Goal: Task Accomplishment & Management: Use online tool/utility

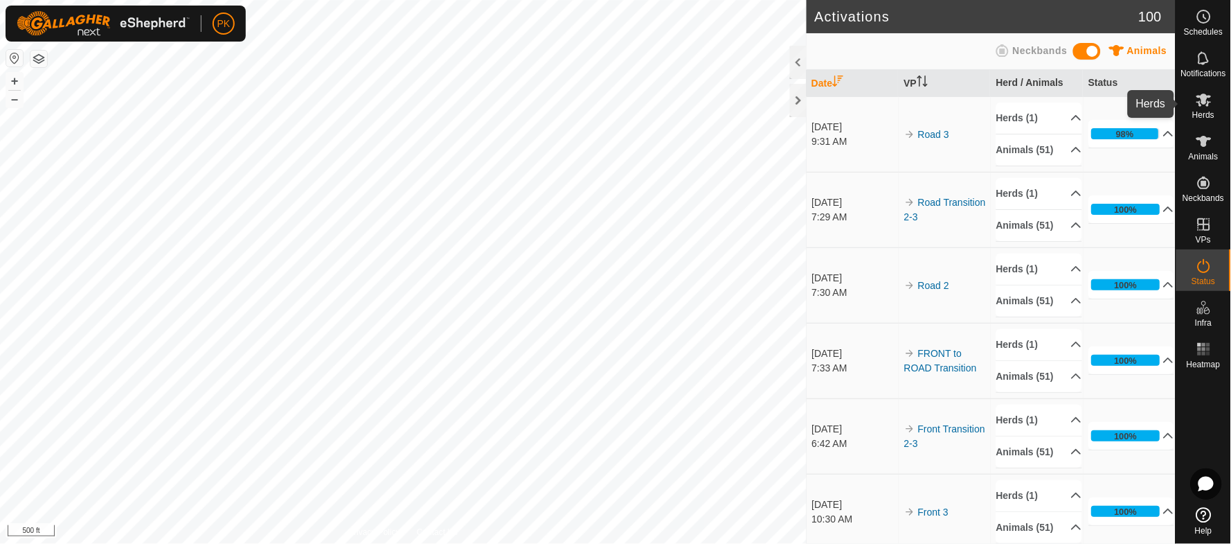
click at [1214, 114] on span "Herds" at bounding box center [1203, 115] width 22 height 8
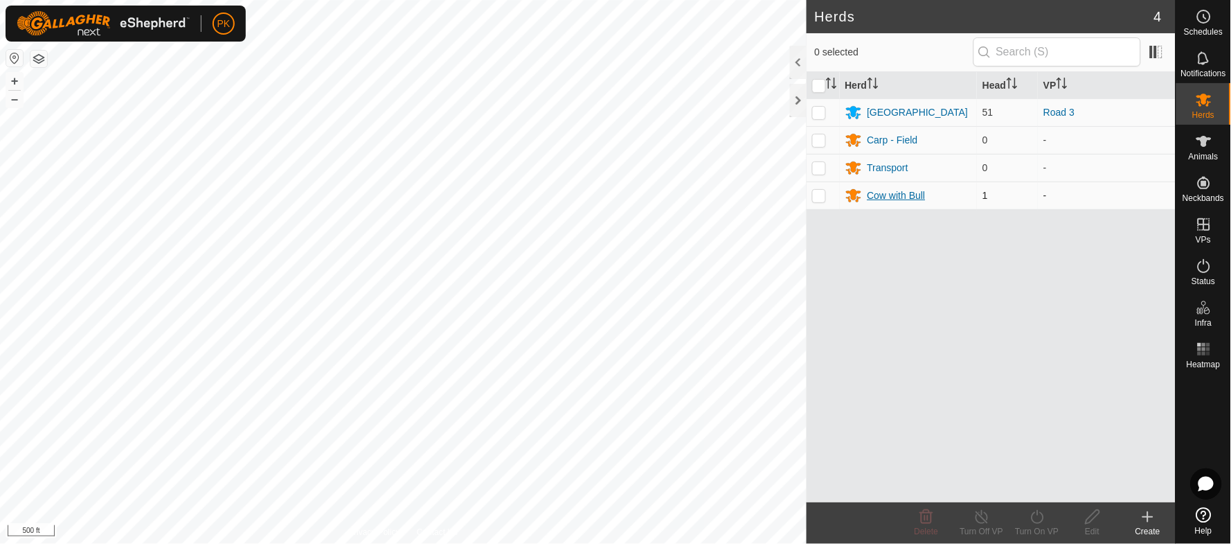
click at [891, 196] on div "Cow with Bull" at bounding box center [897, 195] width 58 height 15
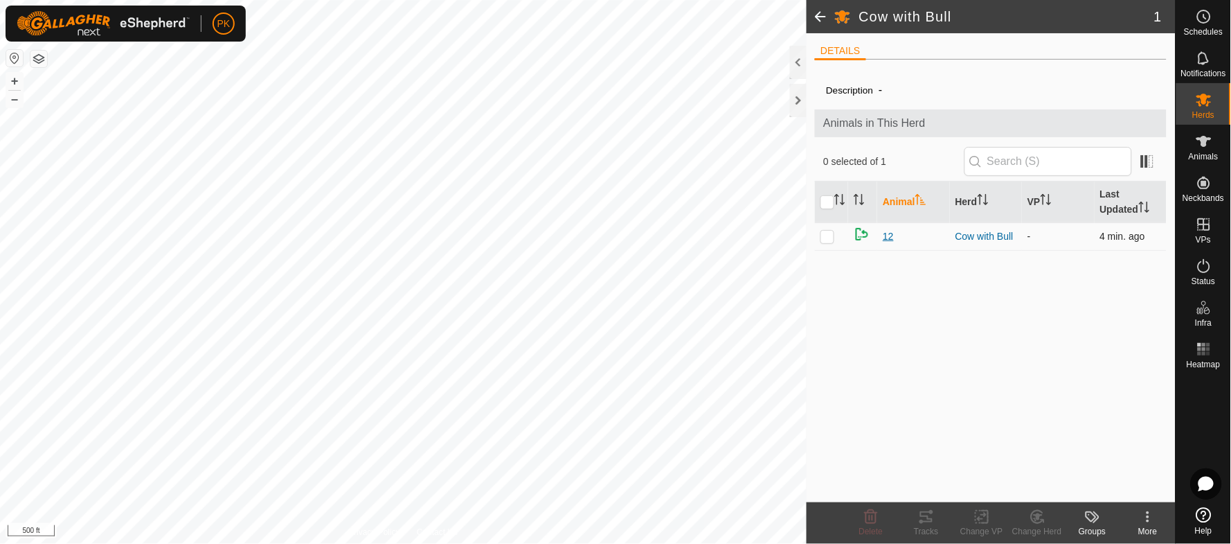
click at [891, 240] on span "12" at bounding box center [888, 236] width 11 height 15
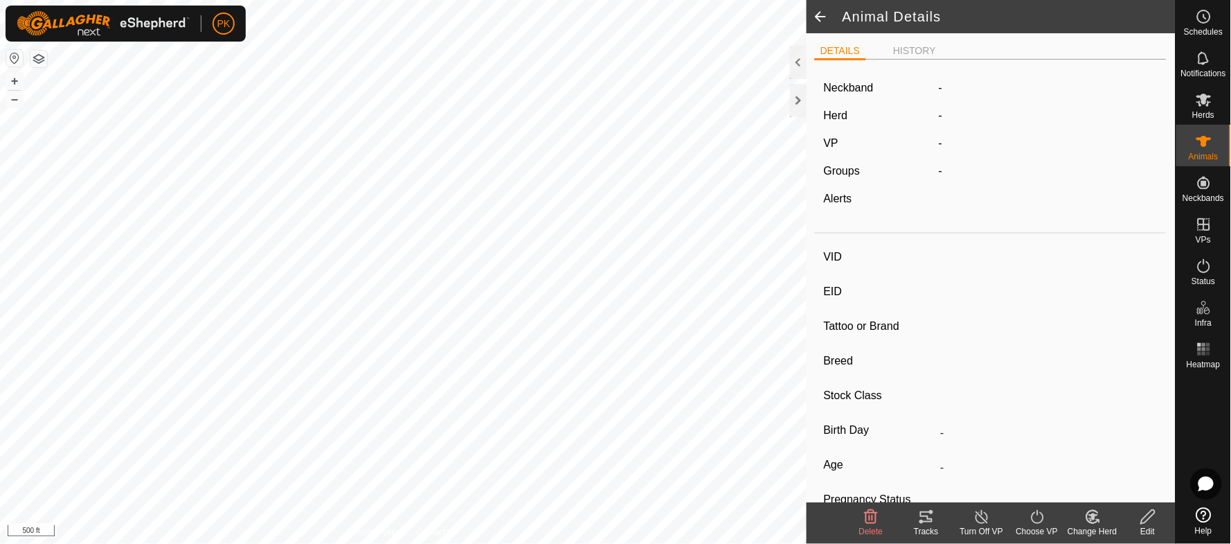
type input "12"
type input "-"
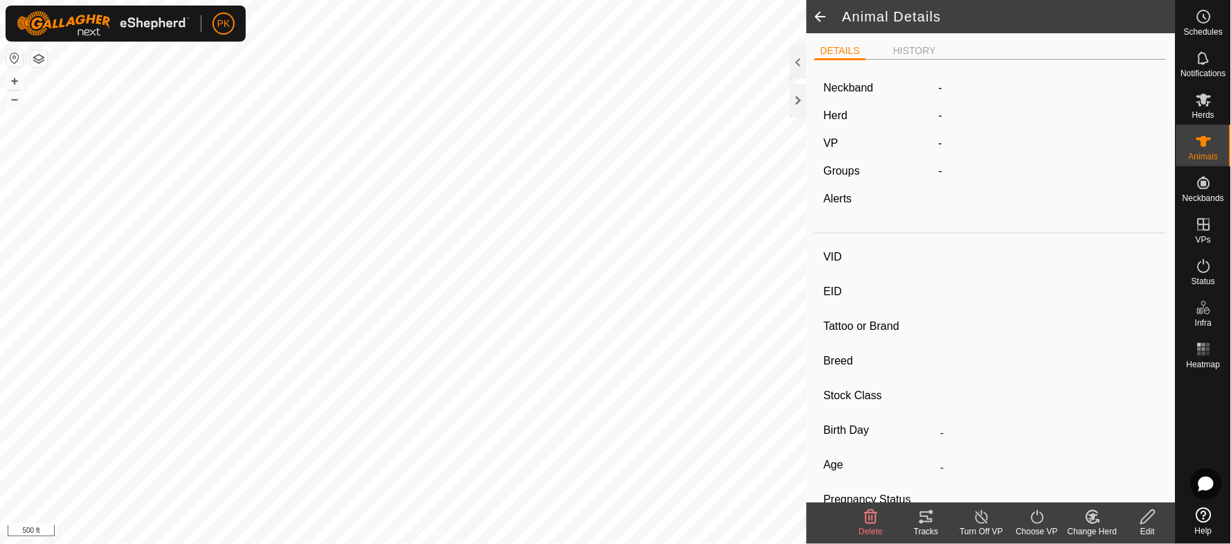
type input "0 kg"
type input "-"
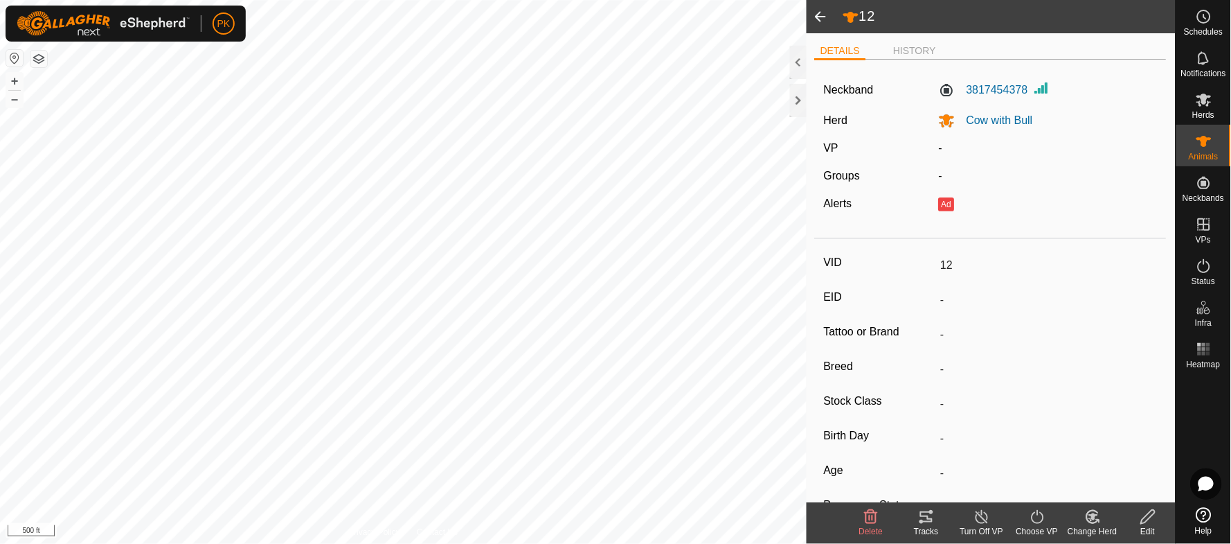
click at [823, 11] on span at bounding box center [821, 16] width 28 height 33
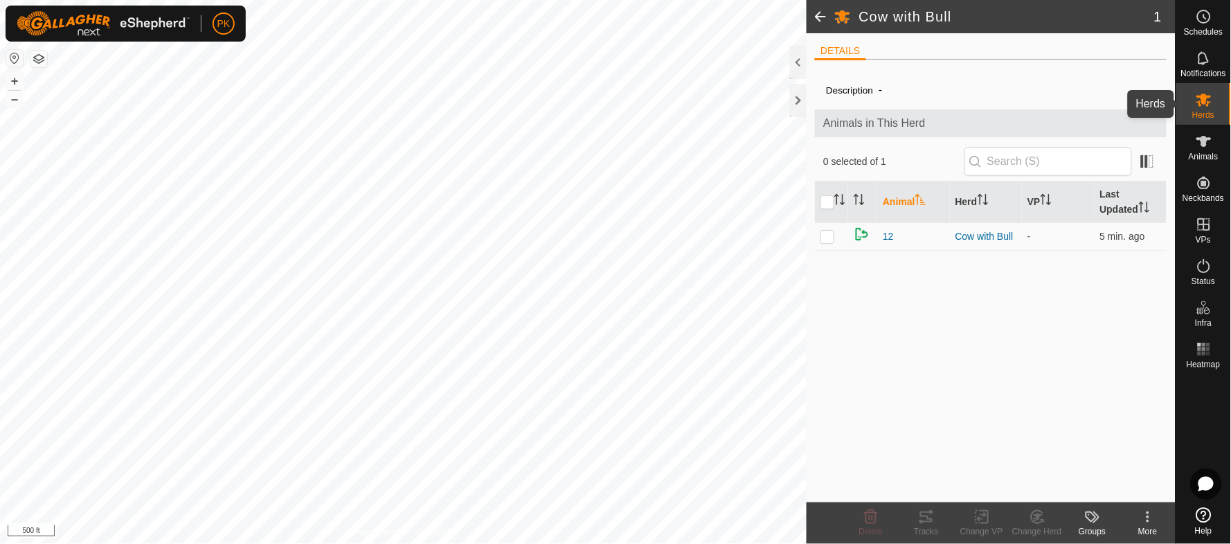
click at [1215, 107] on es-mob-svg-icon at bounding box center [1204, 100] width 25 height 22
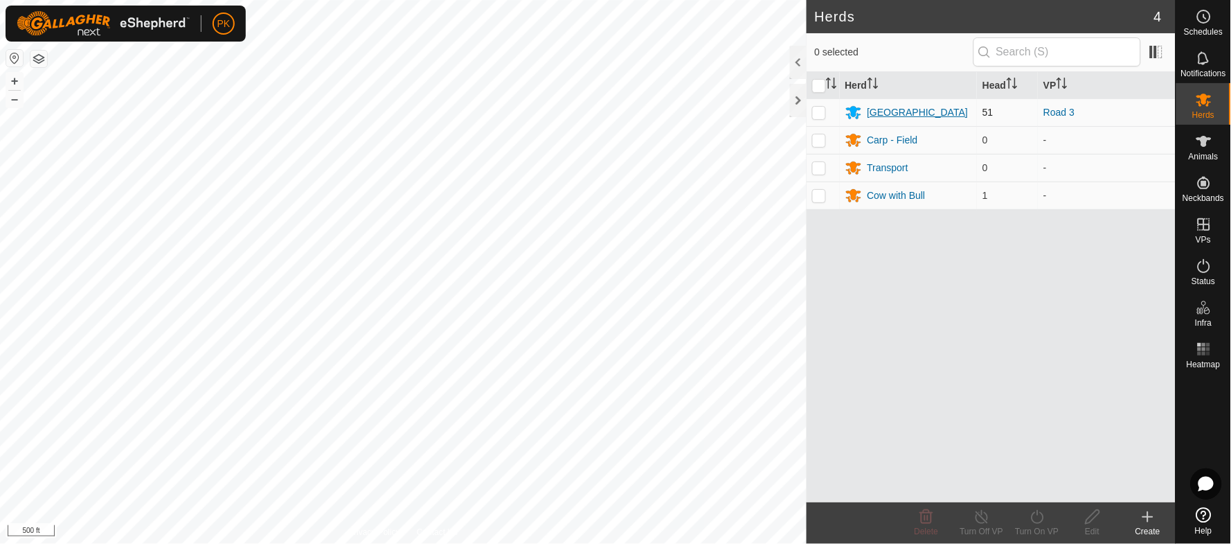
click at [872, 112] on div "[GEOGRAPHIC_DATA]" at bounding box center [918, 112] width 101 height 15
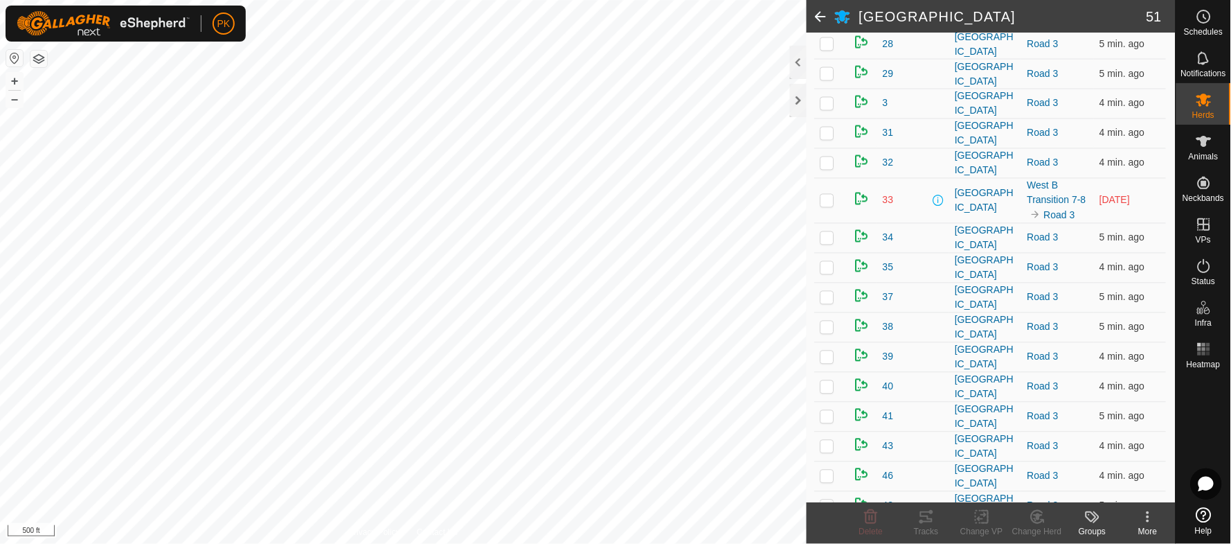
scroll to position [629, 0]
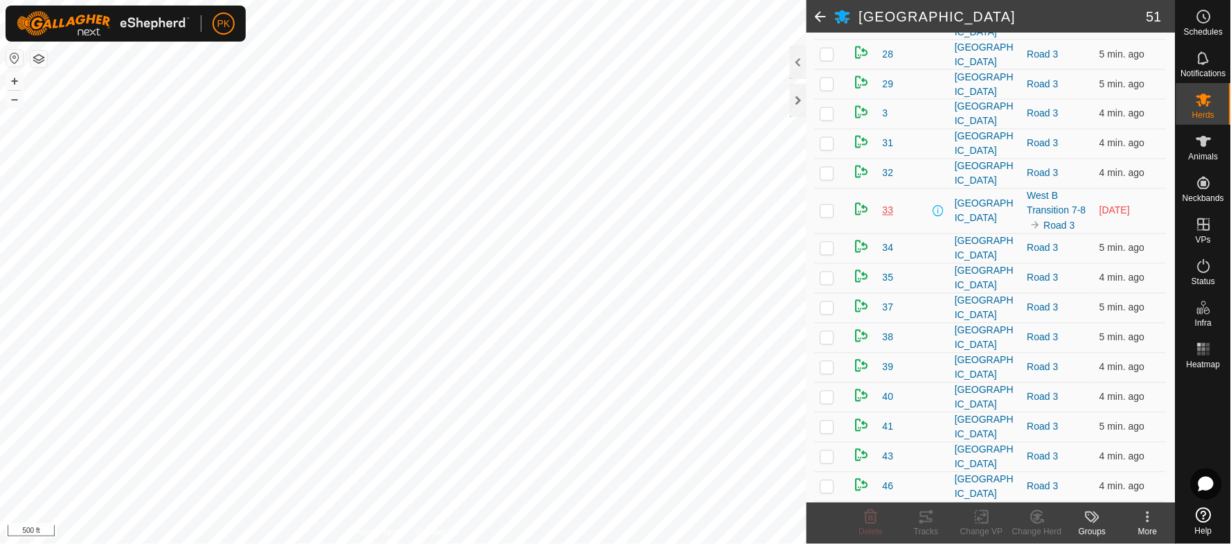
click at [888, 204] on span "33" at bounding box center [888, 211] width 11 height 15
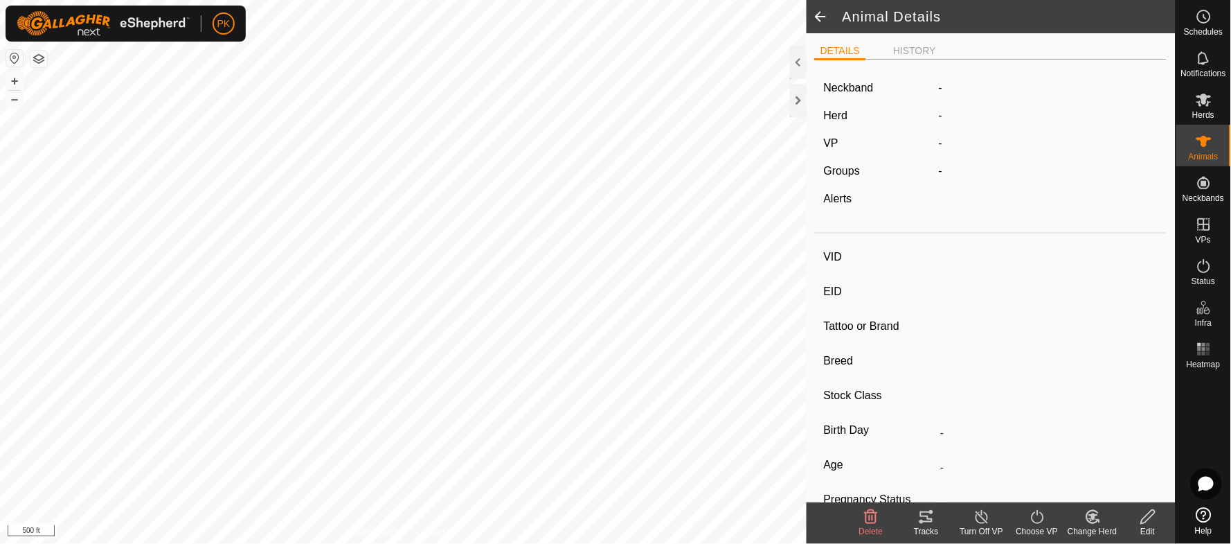
type input "33"
type input "-"
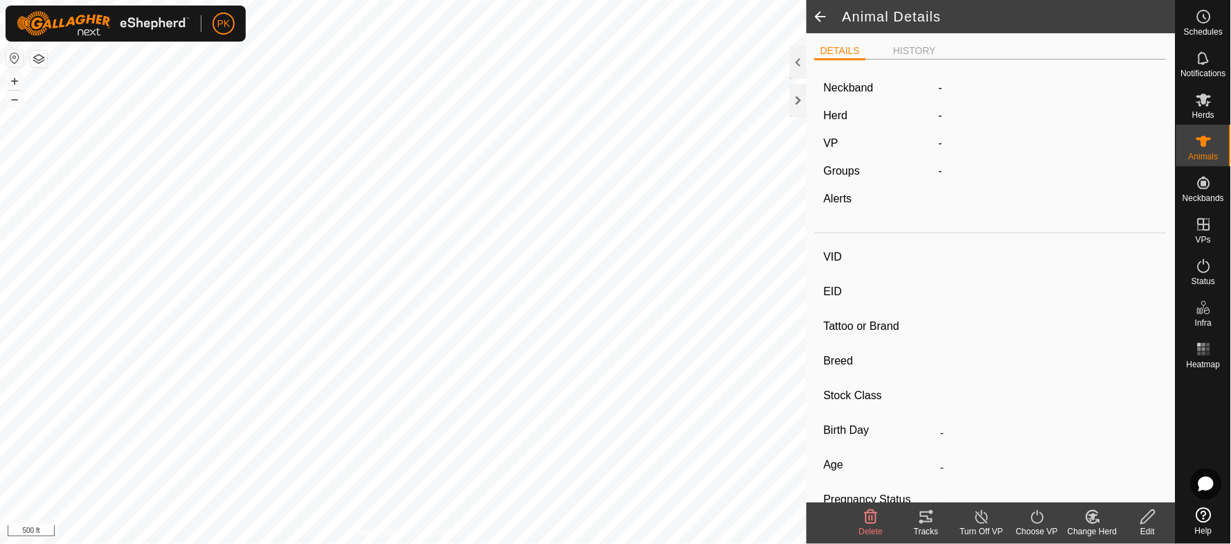
type input "0 kg"
type input "-"
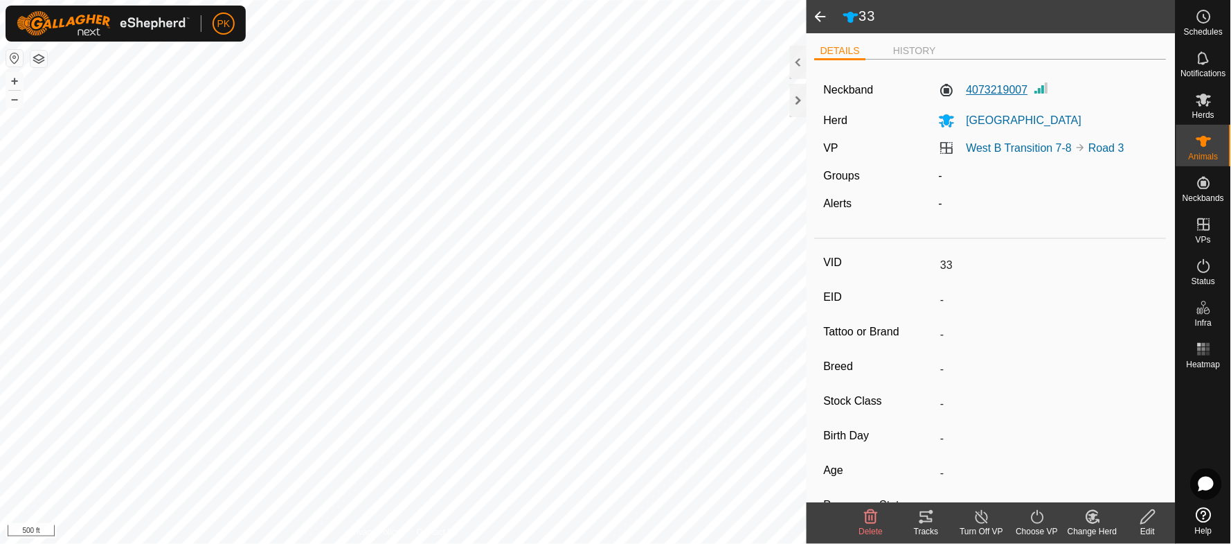
click at [993, 94] on label "4073219007" at bounding box center [983, 90] width 89 height 17
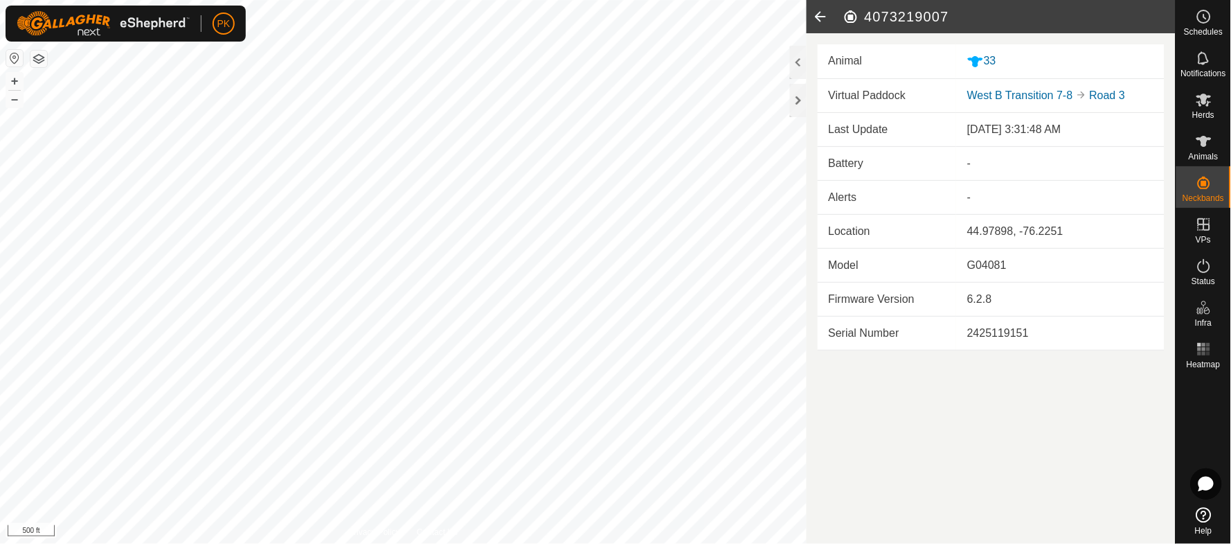
click at [1030, 170] on div "-" at bounding box center [1060, 163] width 186 height 17
click at [819, 15] on icon at bounding box center [821, 16] width 28 height 33
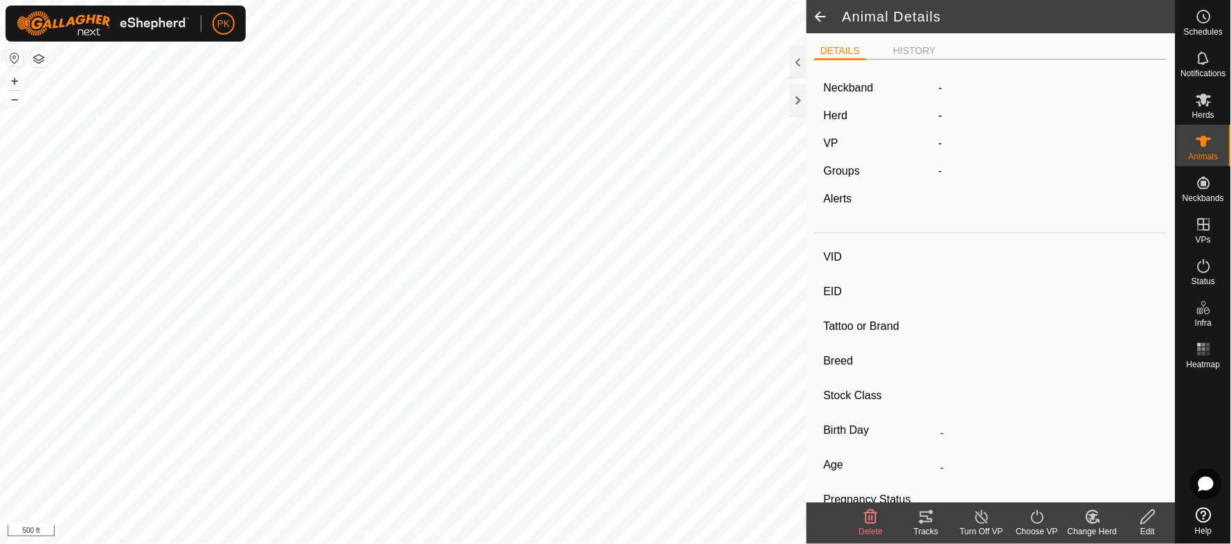
type input "33"
type input "-"
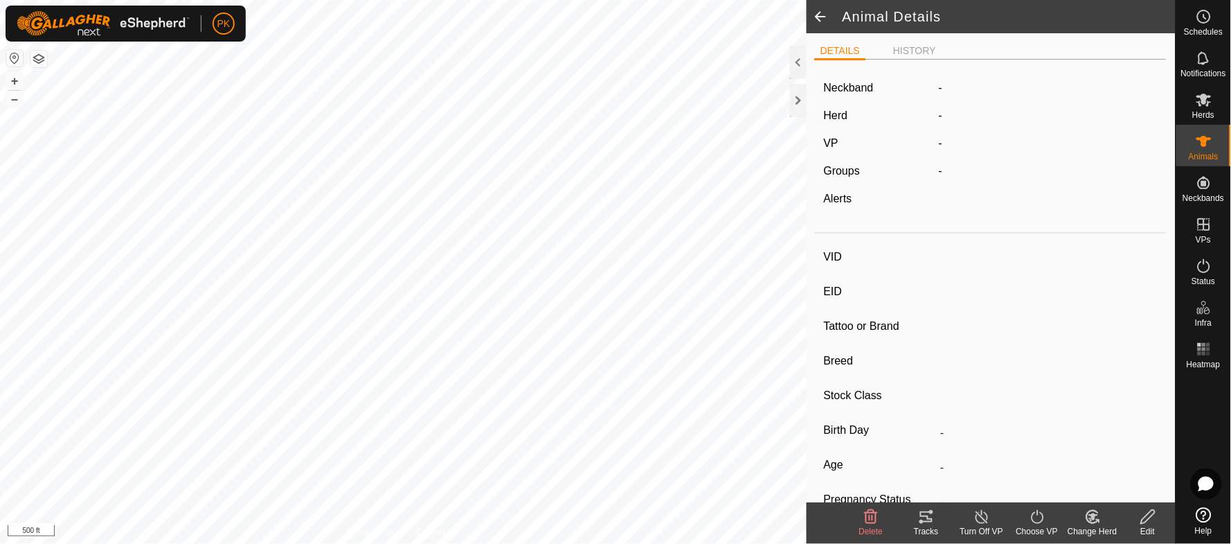
type input "0 kg"
type input "-"
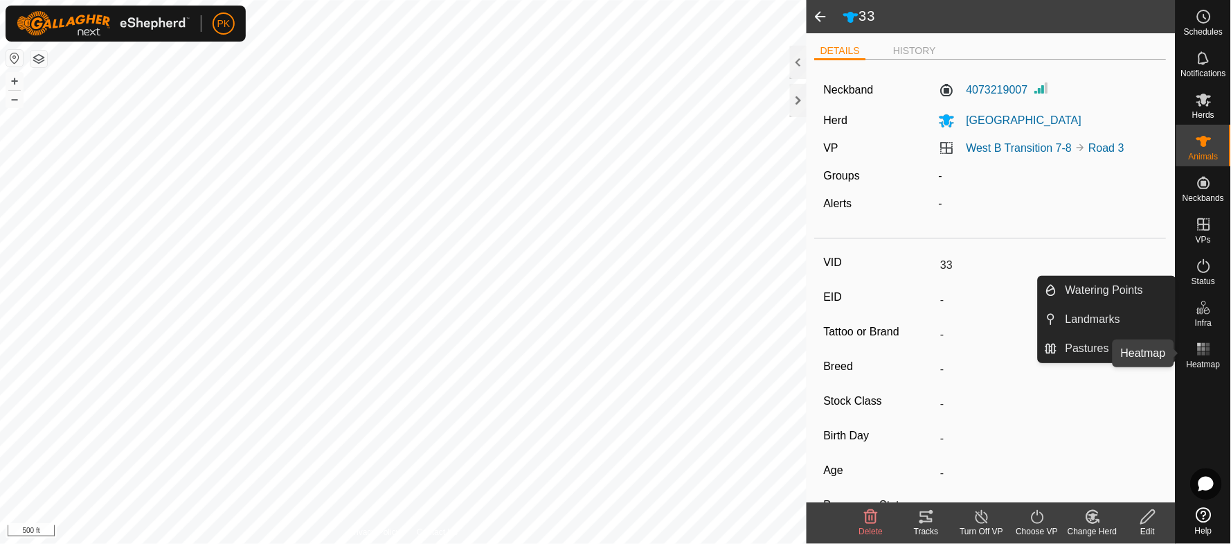
click at [1217, 351] on div "Heatmap" at bounding box center [1203, 353] width 55 height 42
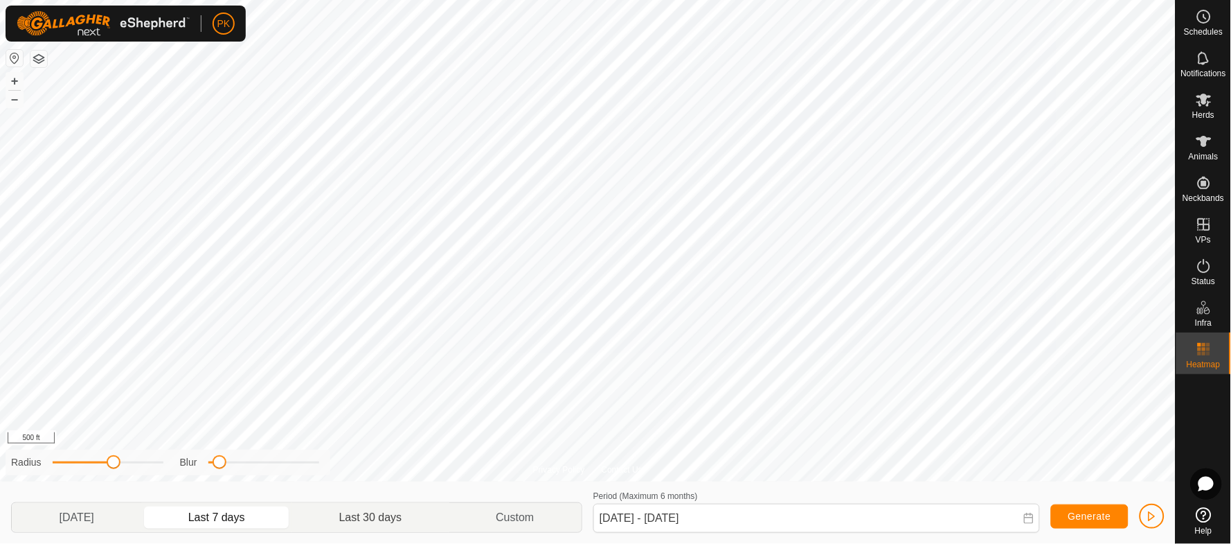
click at [375, 515] on p-togglebutton "Last 30 days" at bounding box center [370, 517] width 157 height 29
click at [12, 79] on button "+" at bounding box center [14, 81] width 17 height 17
click at [71, 515] on p-togglebutton "Yesterday" at bounding box center [76, 517] width 129 height 29
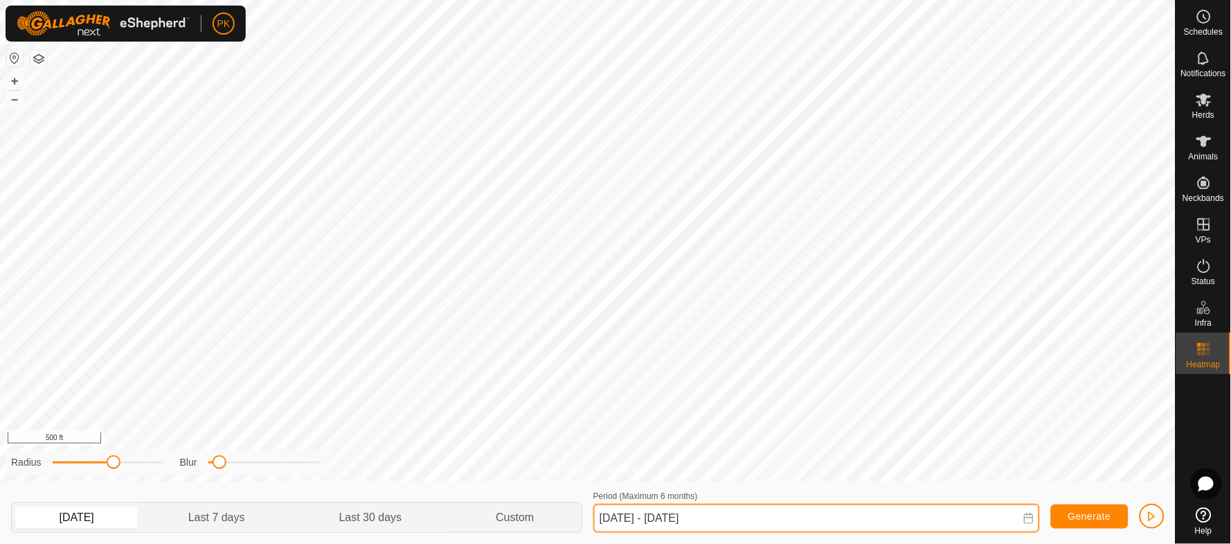
click at [681, 515] on input "Aug 13, 2025 - Aug 13, 2025" at bounding box center [816, 517] width 447 height 29
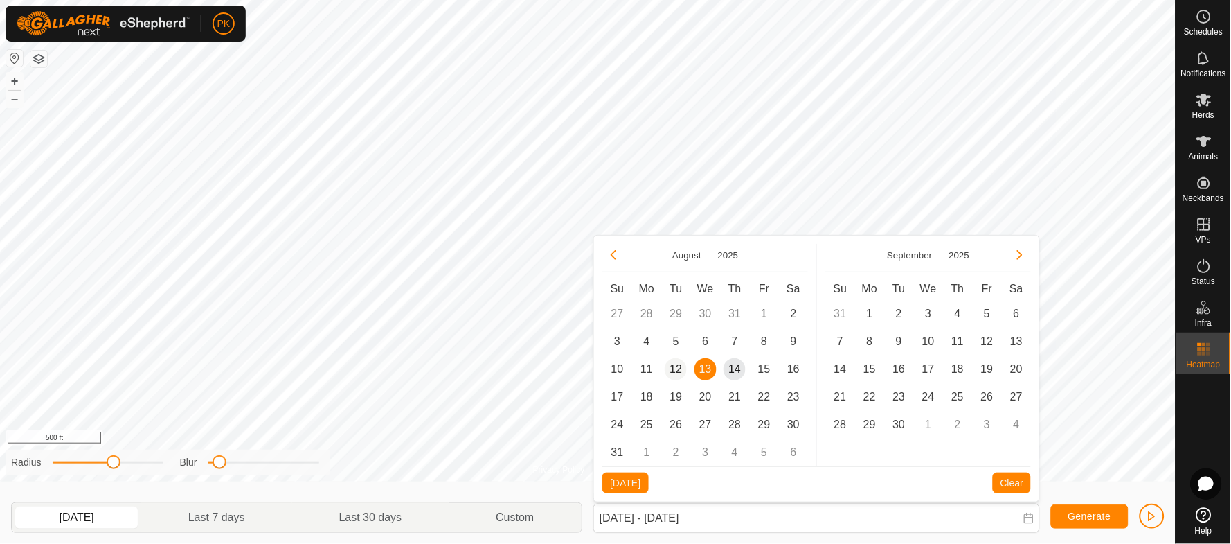
click at [673, 366] on span "12" at bounding box center [676, 369] width 22 height 22
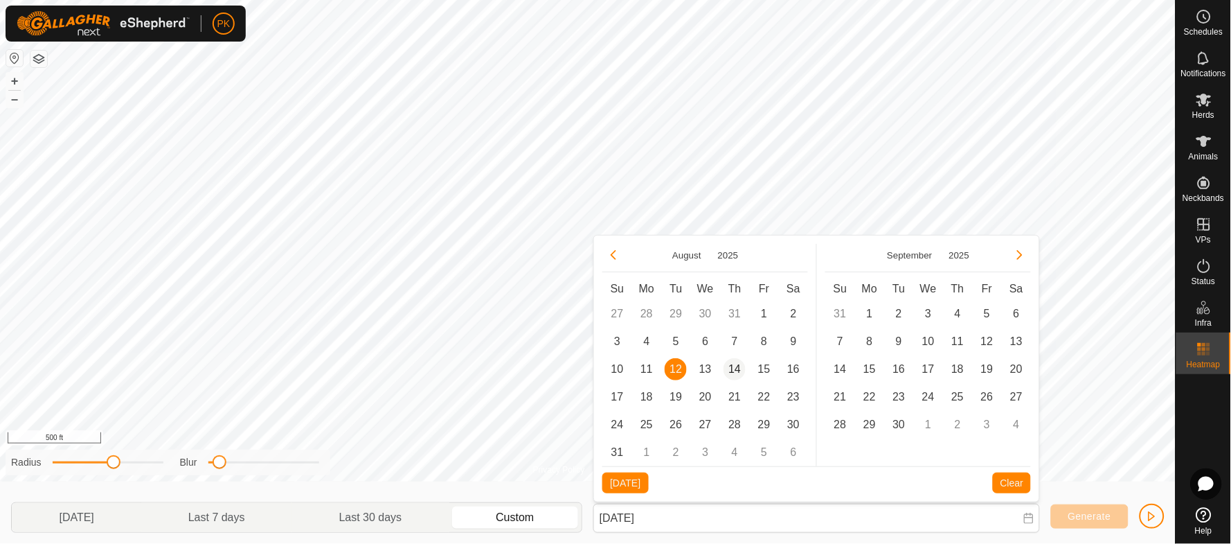
click at [732, 371] on span "14" at bounding box center [735, 369] width 22 height 22
type input "Aug 12, 2025 - Aug 14, 2025"
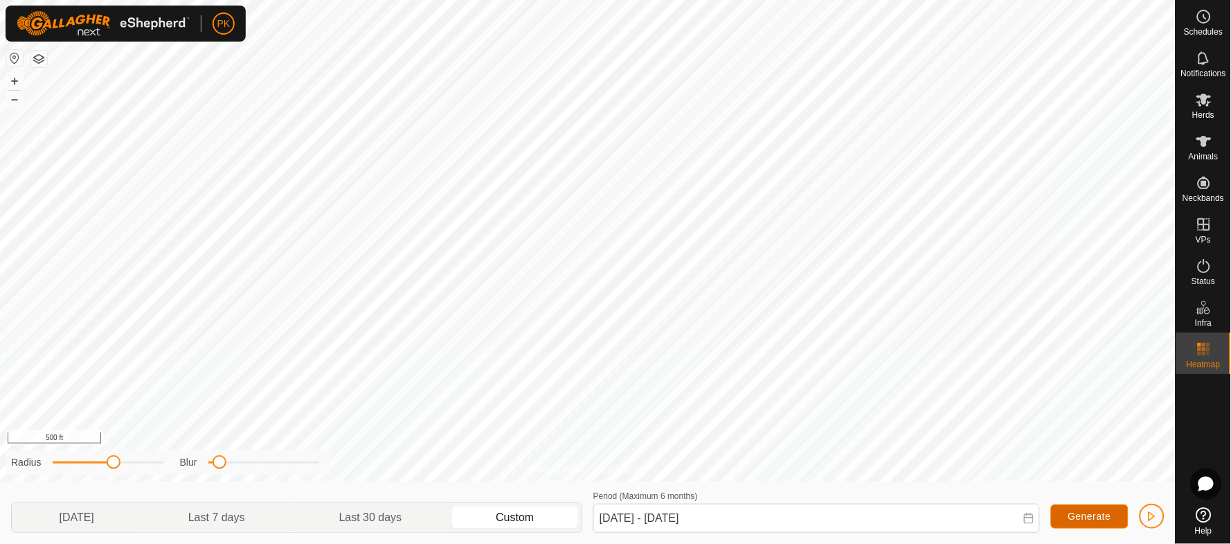
click at [1084, 511] on span "Generate" at bounding box center [1089, 515] width 43 height 11
